Goal: Communication & Community: Answer question/provide support

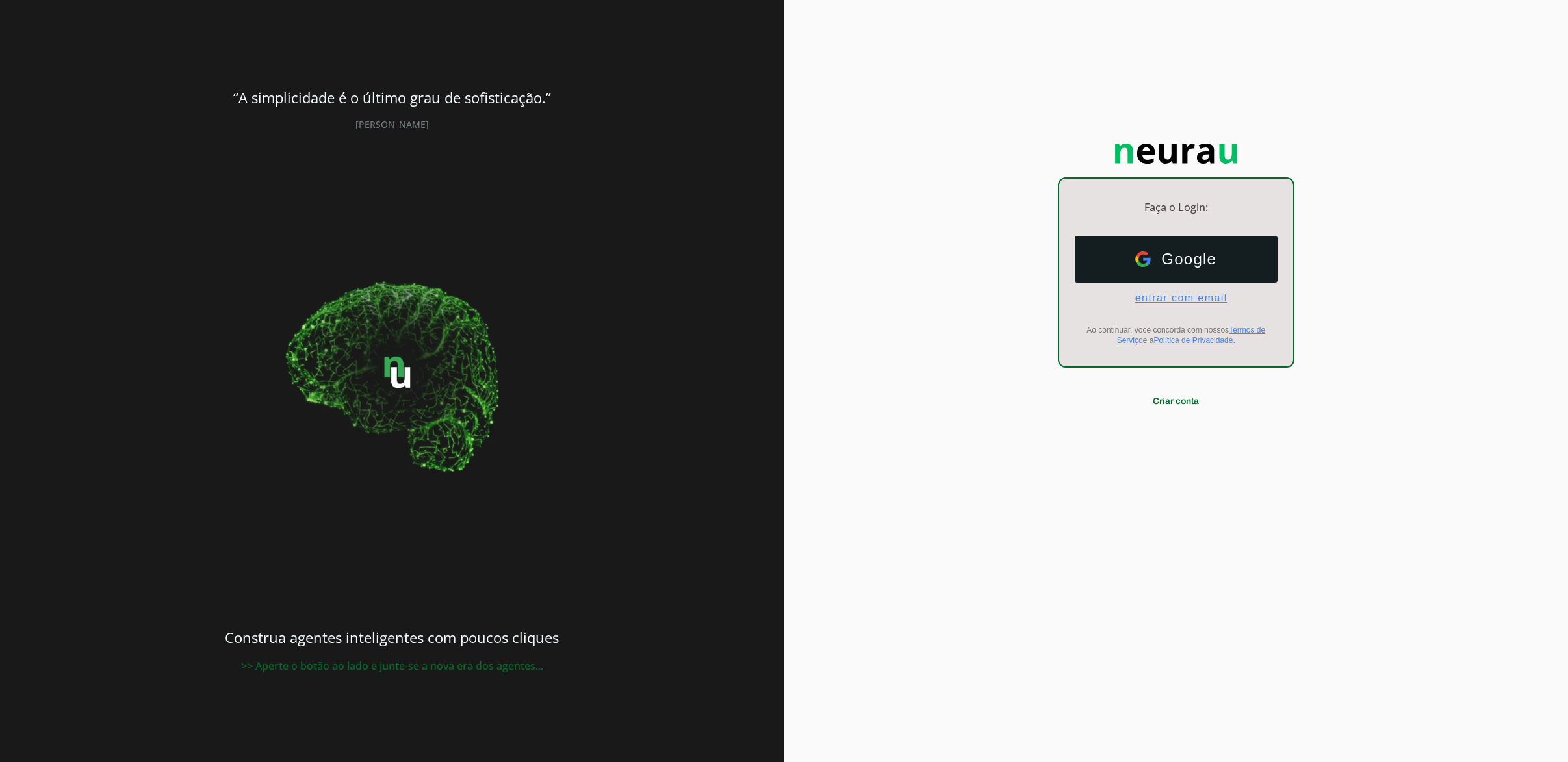
click at [1207, 299] on span "entrar com email" at bounding box center [1176, 298] width 103 height 12
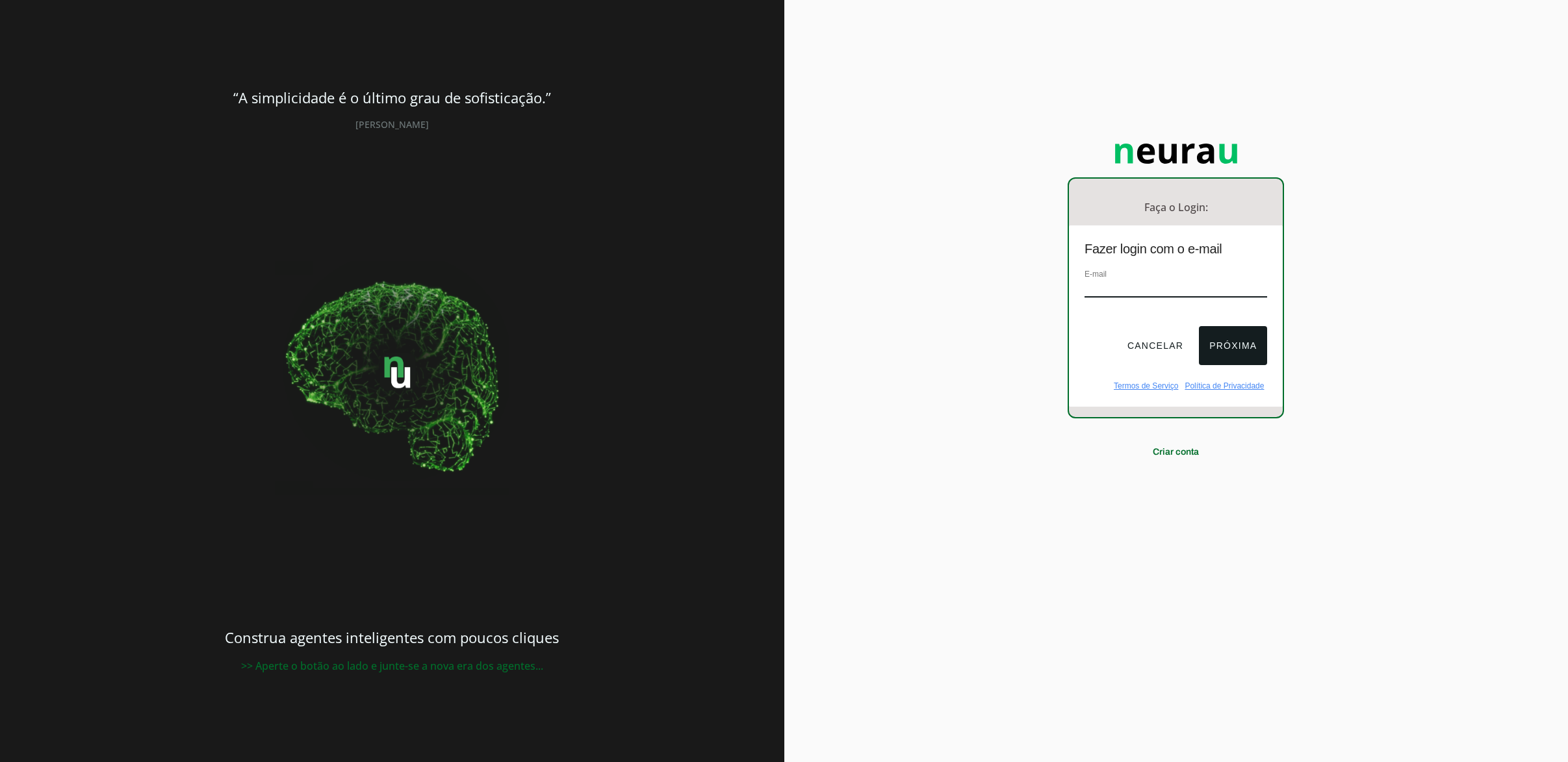
click at [1185, 290] on input "email" at bounding box center [1176, 288] width 183 height 18
type input "[EMAIL_ADDRESS][DOMAIN_NAME]"
click at [1211, 333] on button "Próxima" at bounding box center [1233, 345] width 68 height 39
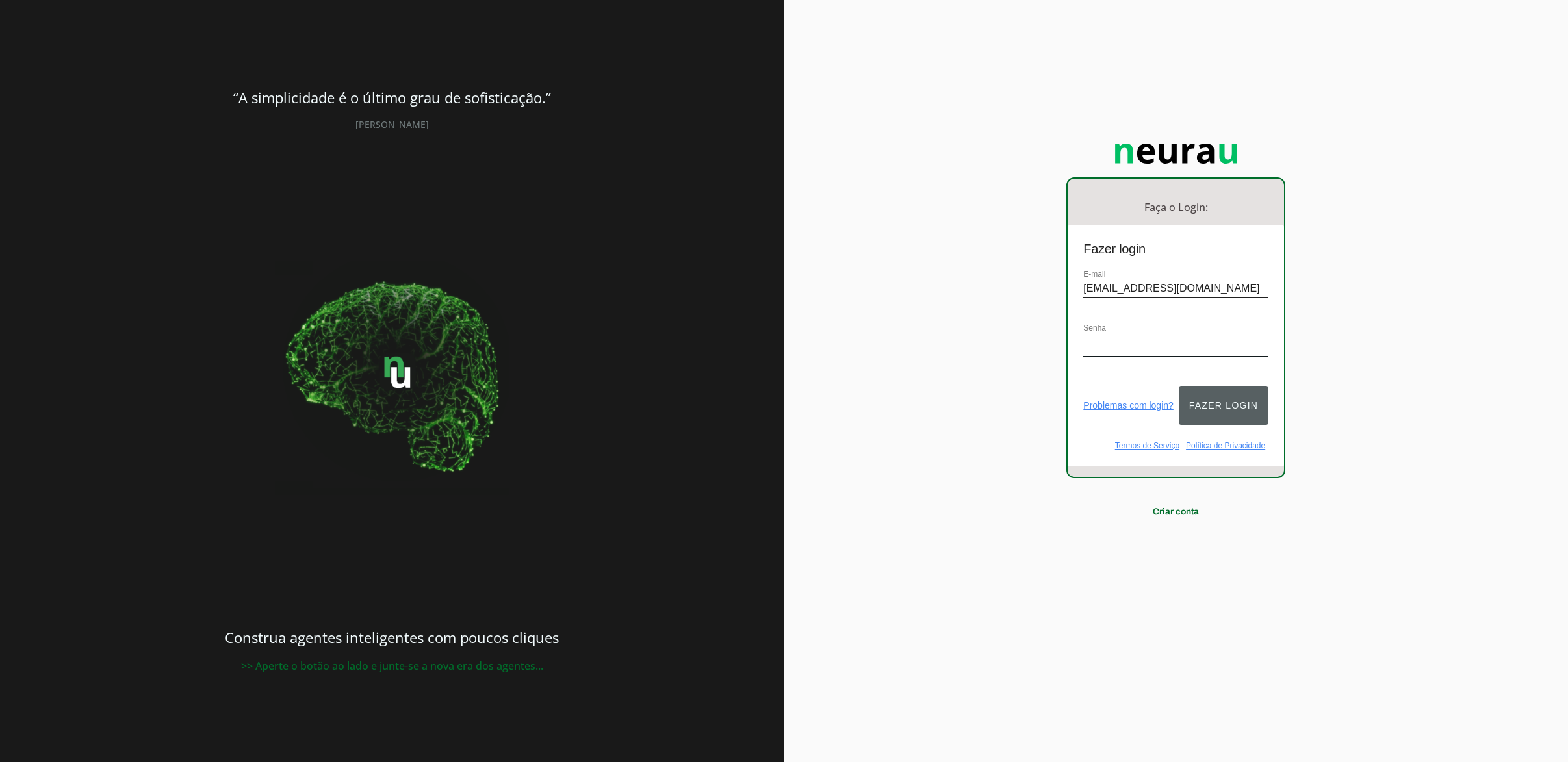
click at [1201, 402] on button "Fazer login" at bounding box center [1223, 405] width 90 height 39
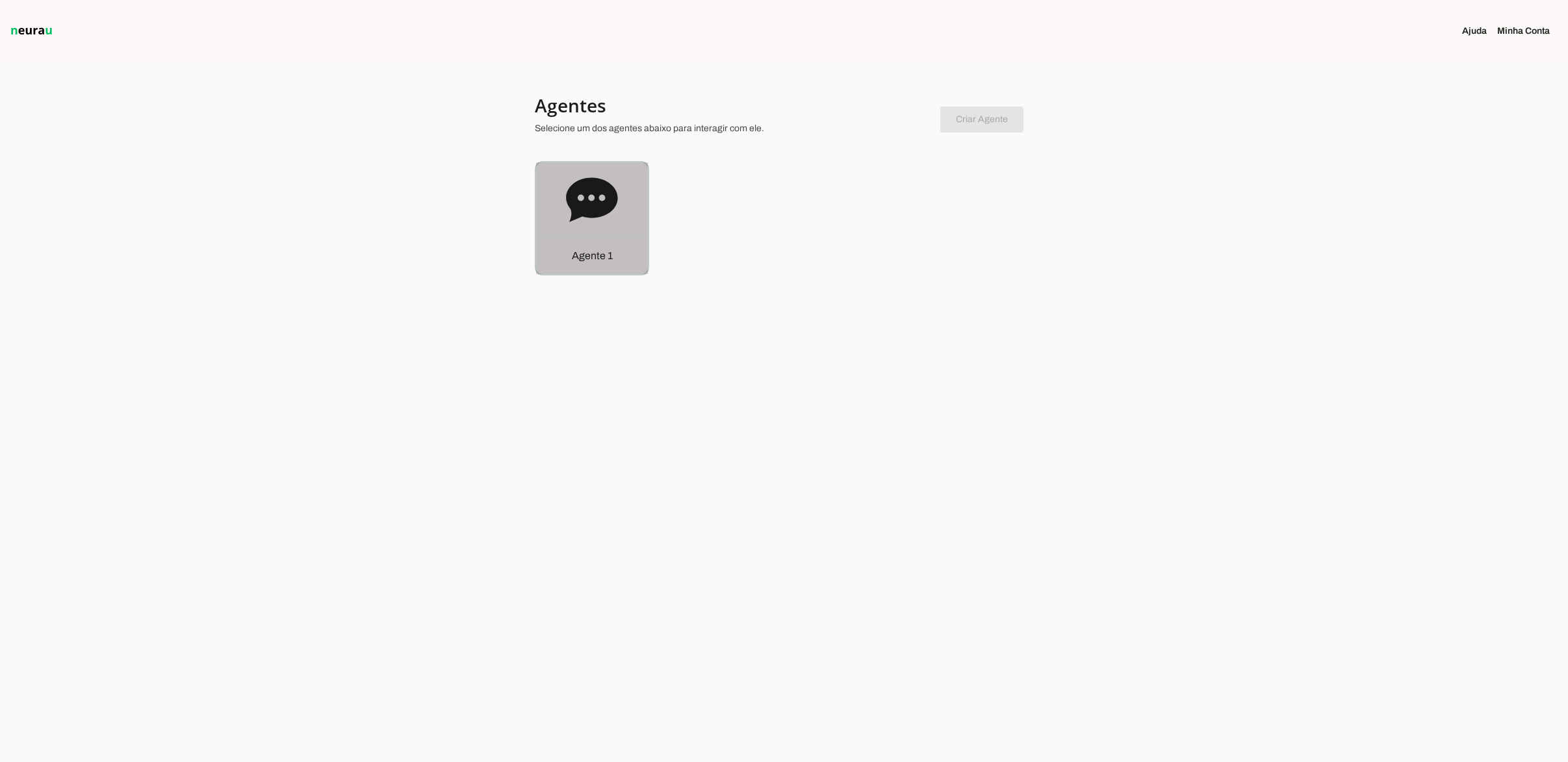
click at [583, 208] on icon at bounding box center [592, 199] width 51 height 44
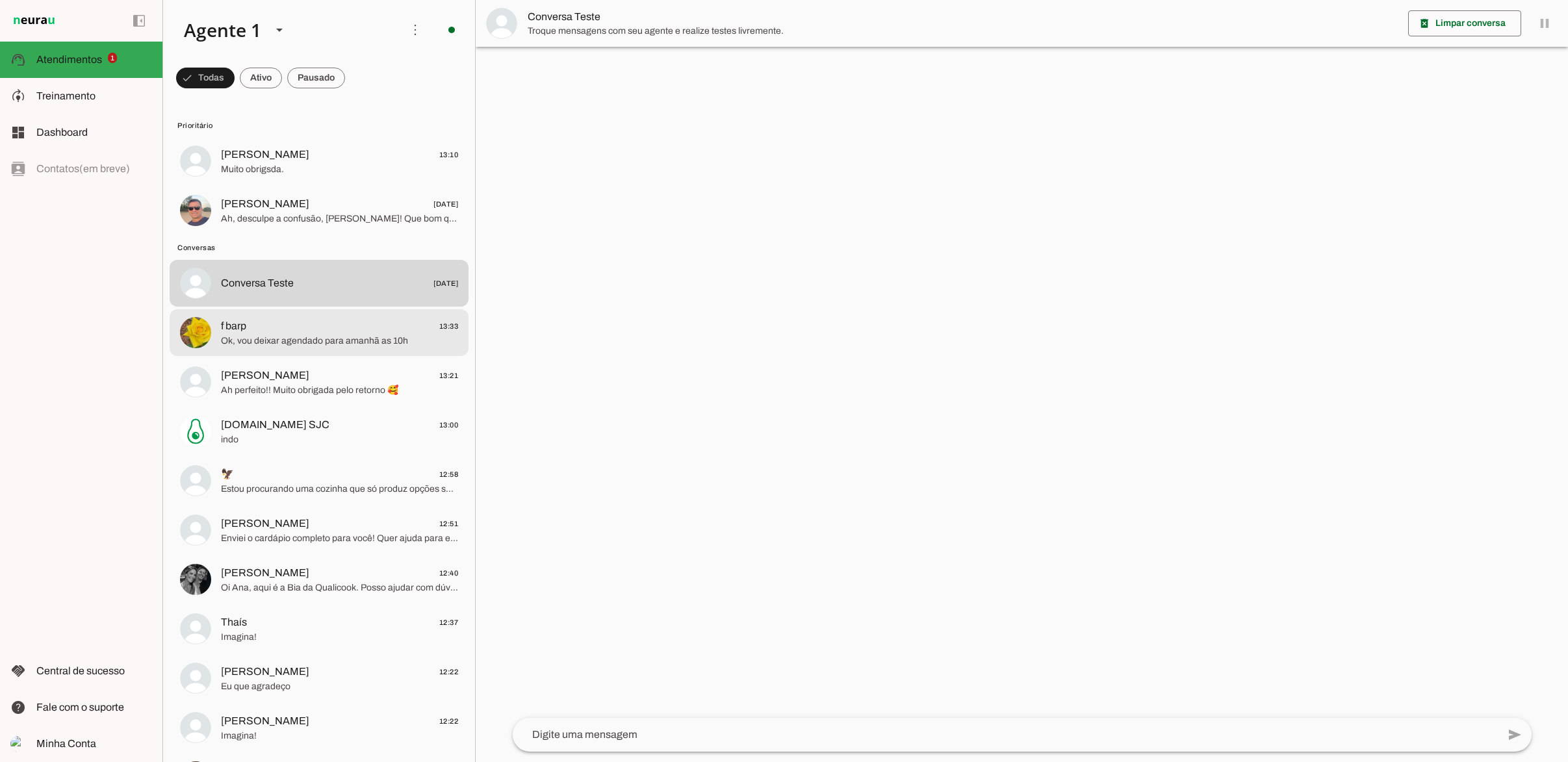
click at [385, 344] on span "Ok, vou deixar agendado para amanhã as 10h" at bounding box center [340, 341] width 237 height 13
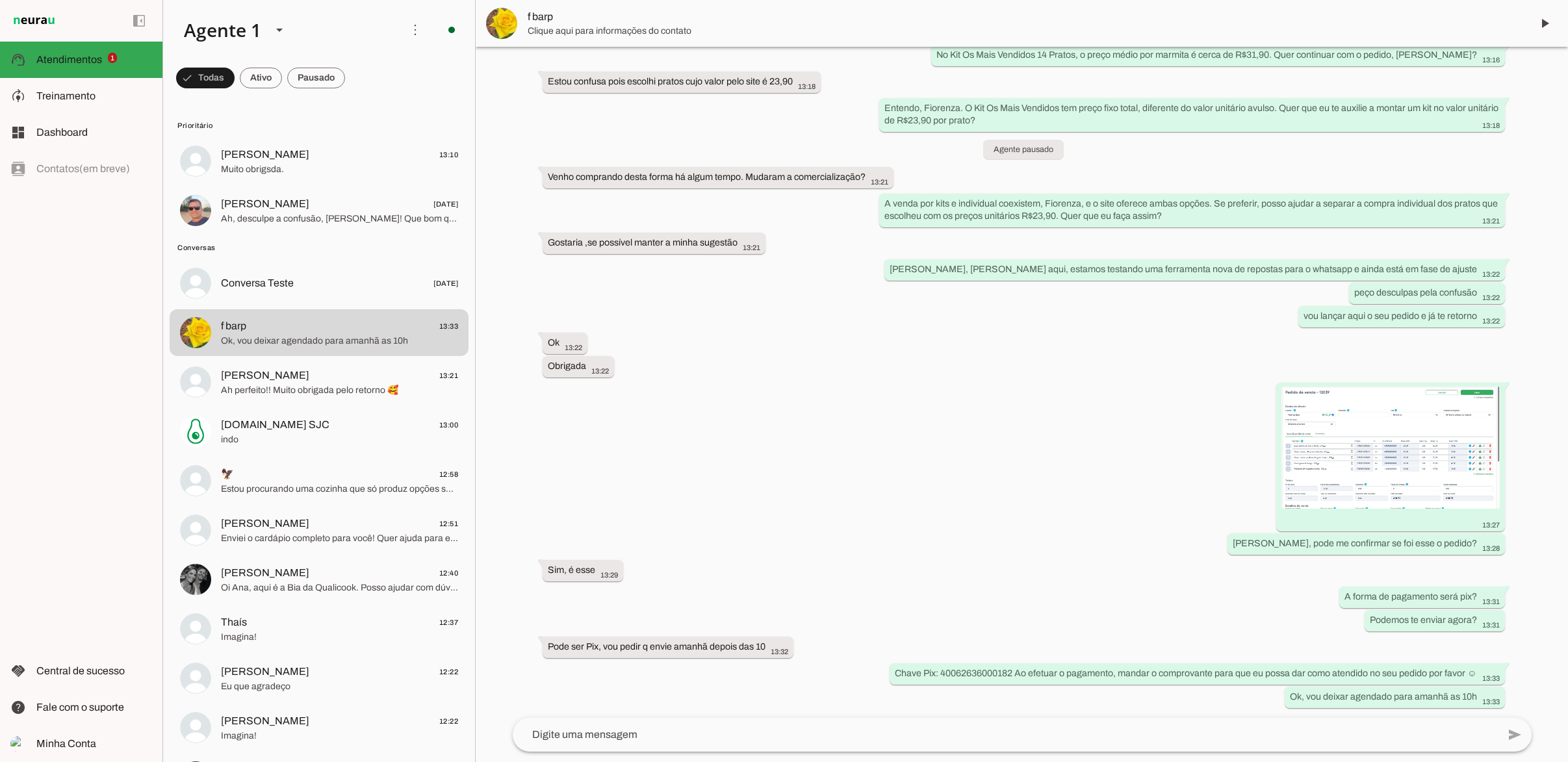
scroll to position [1439, 0]
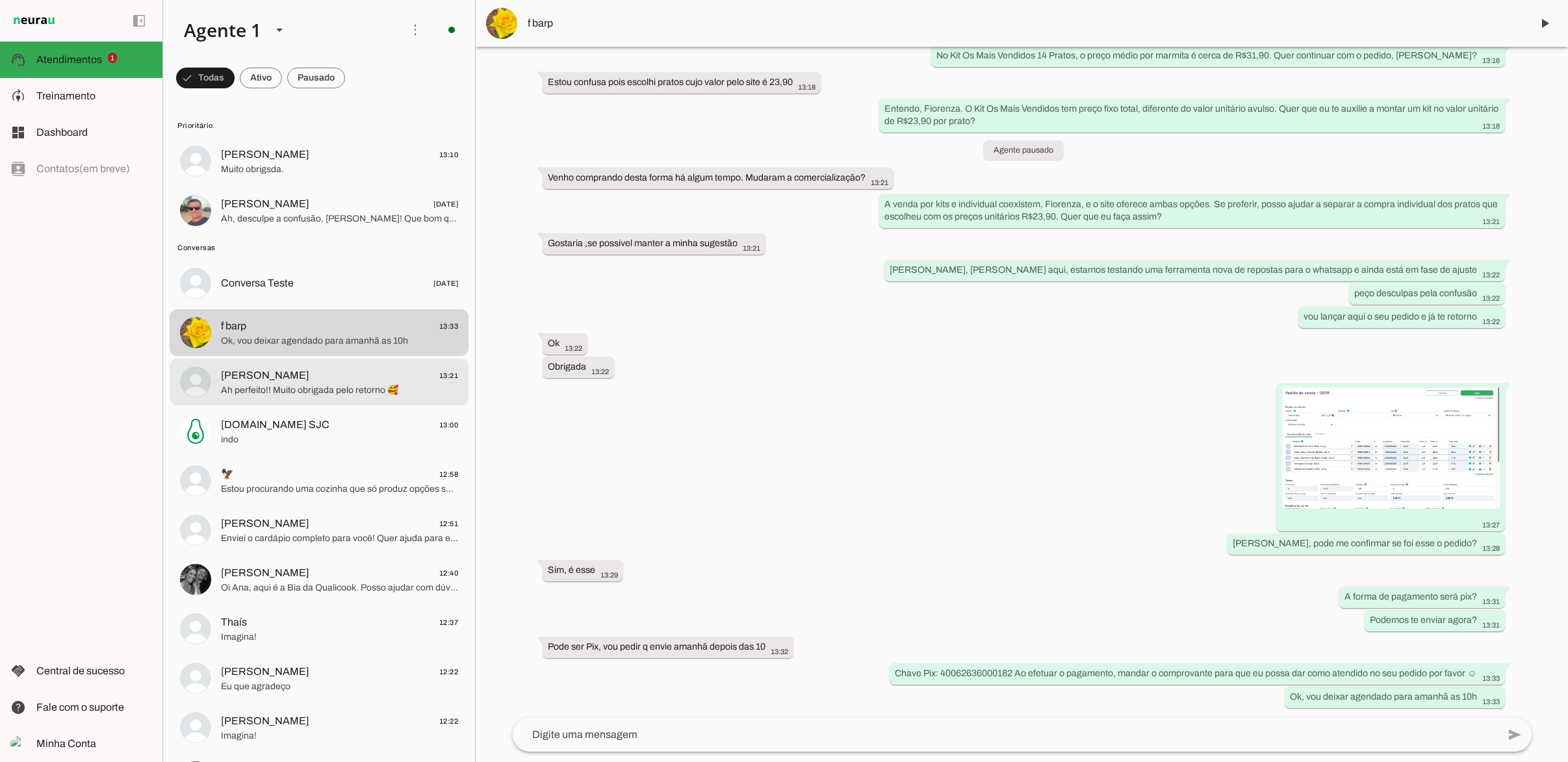
click at [238, 385] on span "Ah perfeito!! Muito obrigada pelo retorno 🥰" at bounding box center [340, 391] width 237 height 13
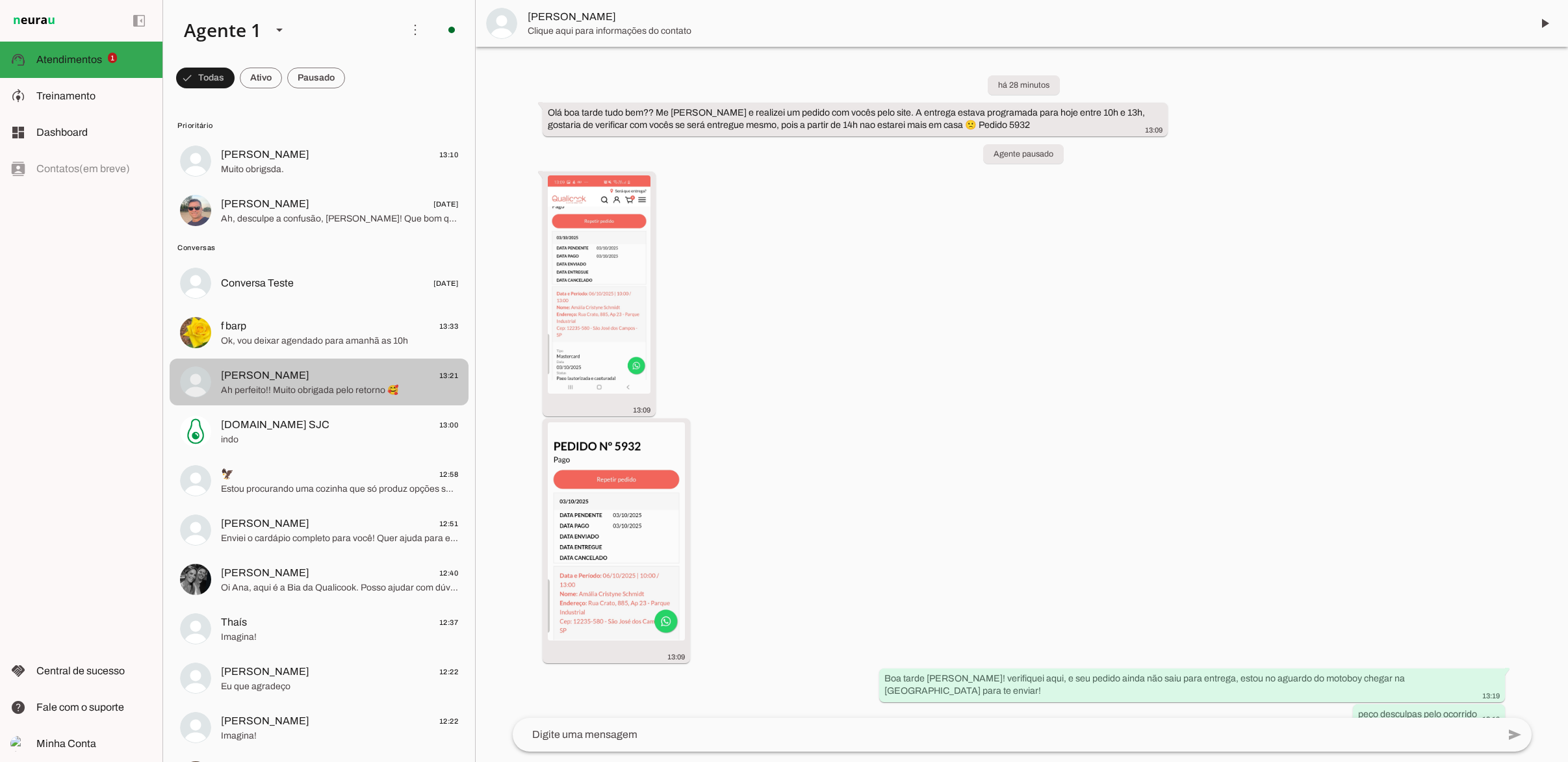
scroll to position [32, 0]
